Goal: Book appointment/travel/reservation

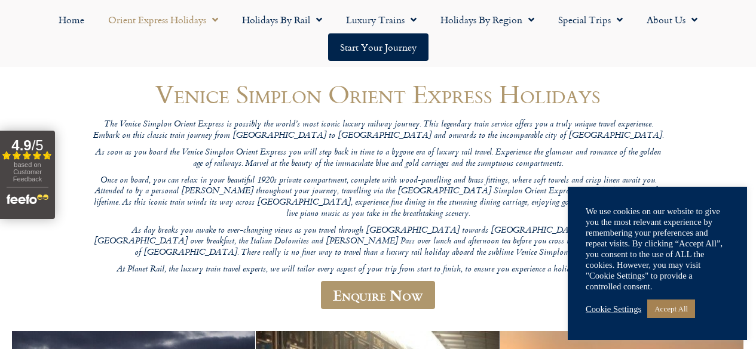
scroll to position [239, 0]
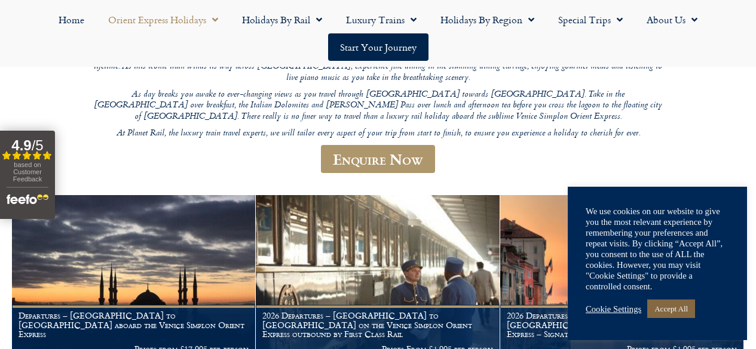
click at [682, 311] on link "Accept All" at bounding box center [671, 309] width 48 height 19
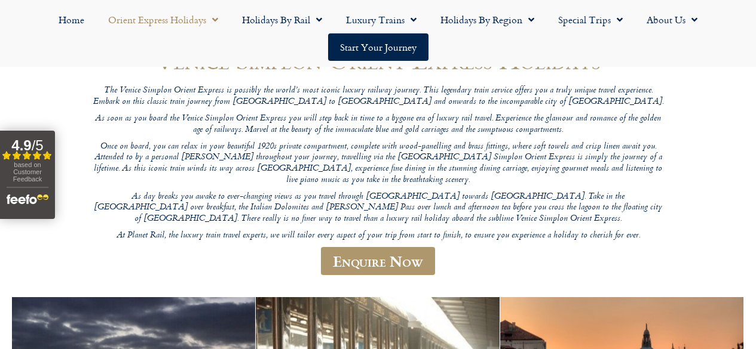
scroll to position [119, 0]
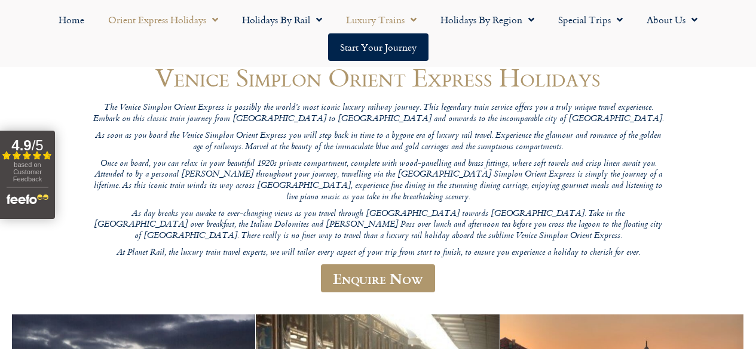
click at [363, 32] on link "Luxury Trains" at bounding box center [381, 19] width 94 height 27
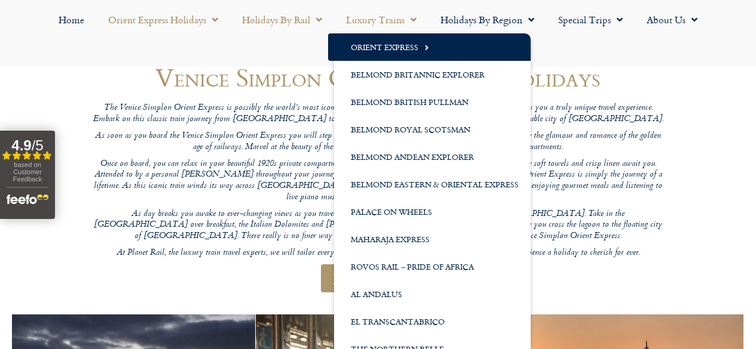
click at [297, 13] on link "Holidays by Rail" at bounding box center [282, 19] width 104 height 27
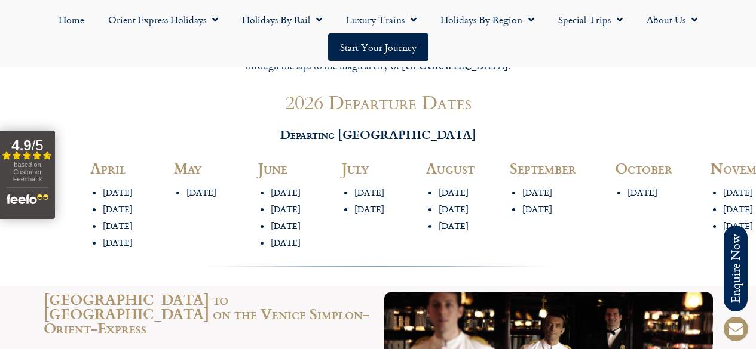
scroll to position [1493, 0]
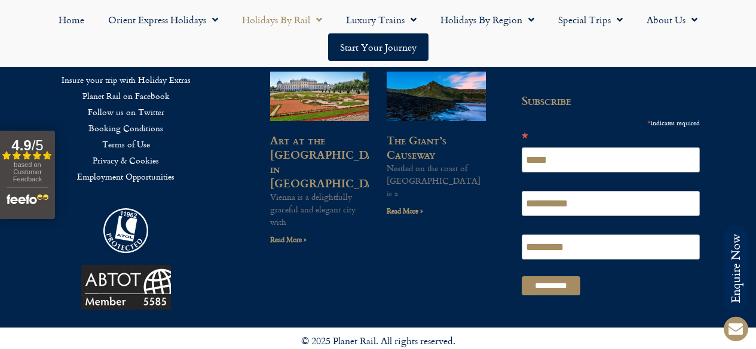
scroll to position [2091, 0]
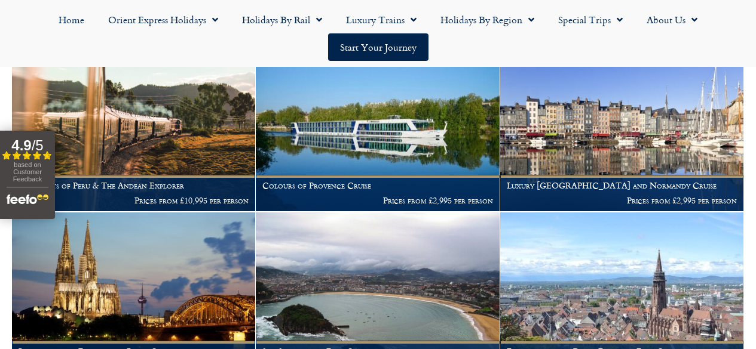
scroll to position [2569, 0]
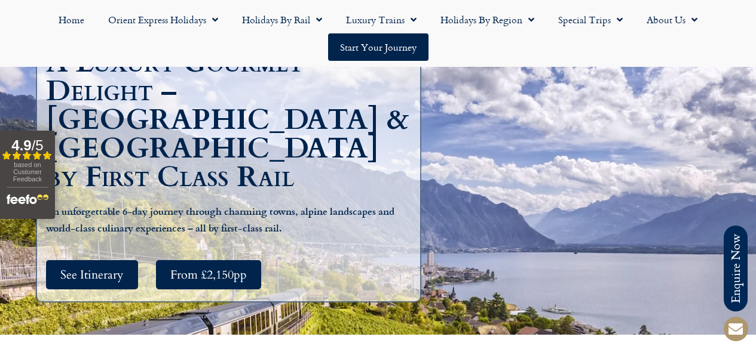
scroll to position [119, 0]
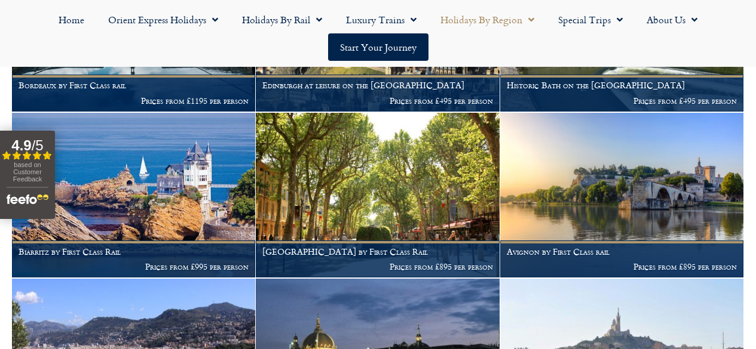
scroll to position [1434, 0]
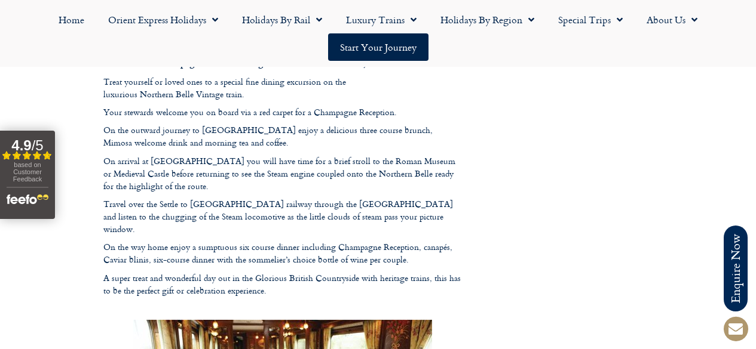
scroll to position [1016, 0]
